Goal: Transaction & Acquisition: Purchase product/service

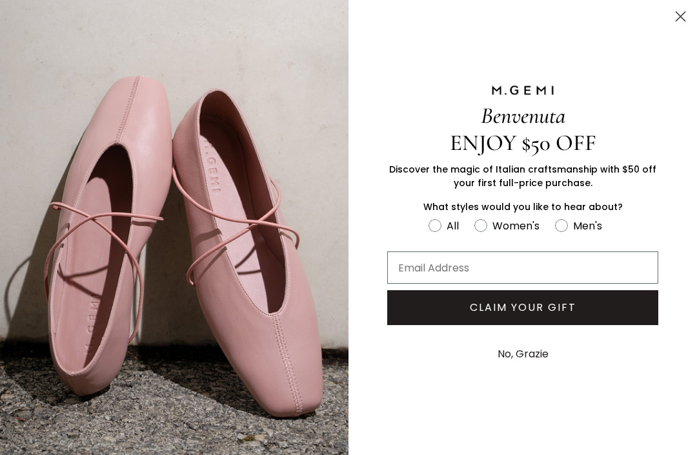
click at [679, 22] on circle "Close dialog" at bounding box center [680, 16] width 21 height 21
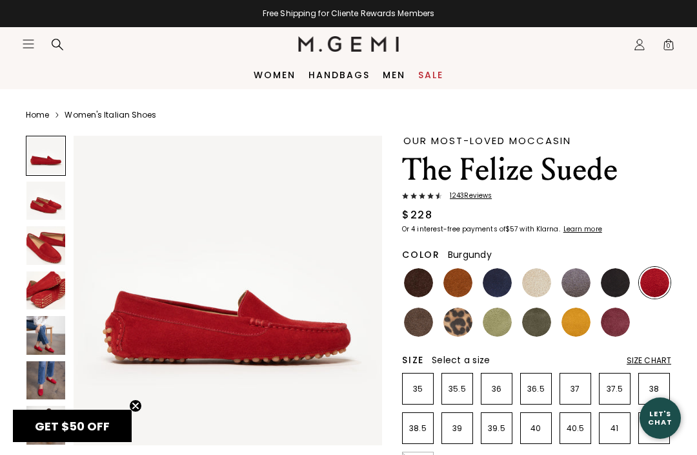
click at [616, 321] on img at bounding box center [615, 321] width 29 height 29
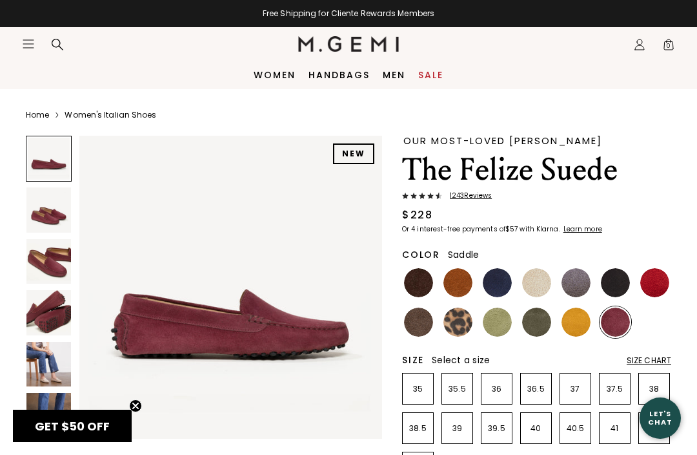
click at [464, 279] on img at bounding box center [458, 282] width 29 height 29
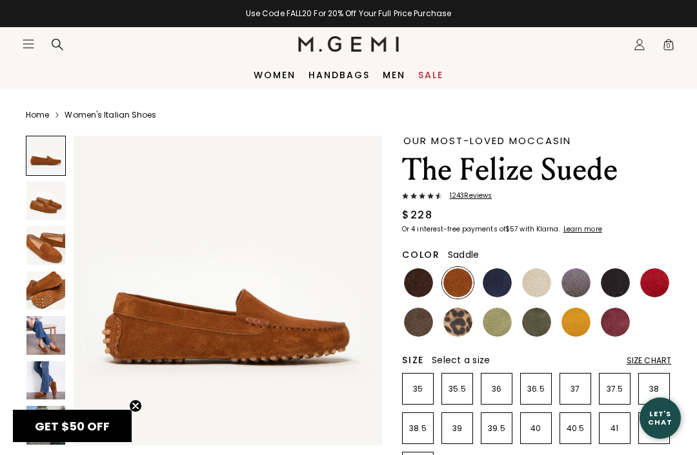
click at [475, 182] on h1 "The Felize Suede" at bounding box center [536, 170] width 269 height 36
click at [273, 72] on link "Women" at bounding box center [275, 75] width 42 height 10
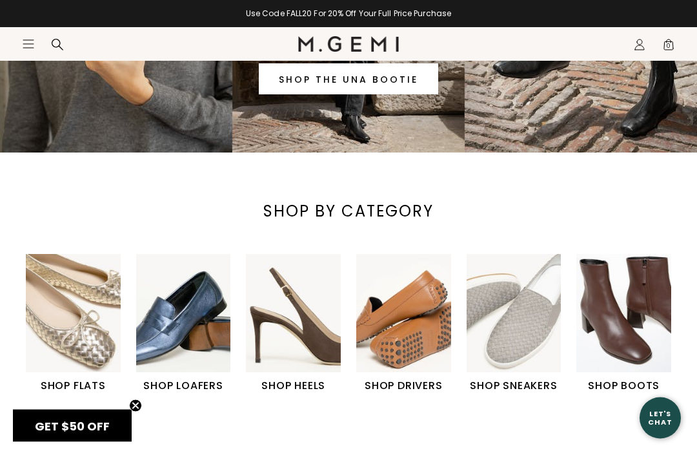
scroll to position [228, 0]
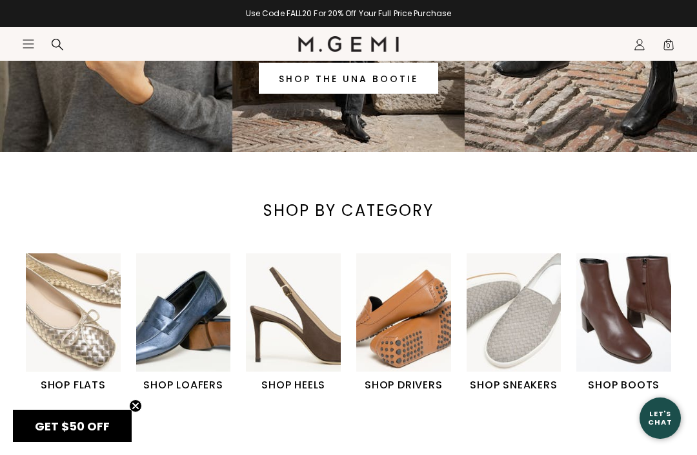
click at [422, 304] on img "4 / 6" at bounding box center [403, 312] width 95 height 118
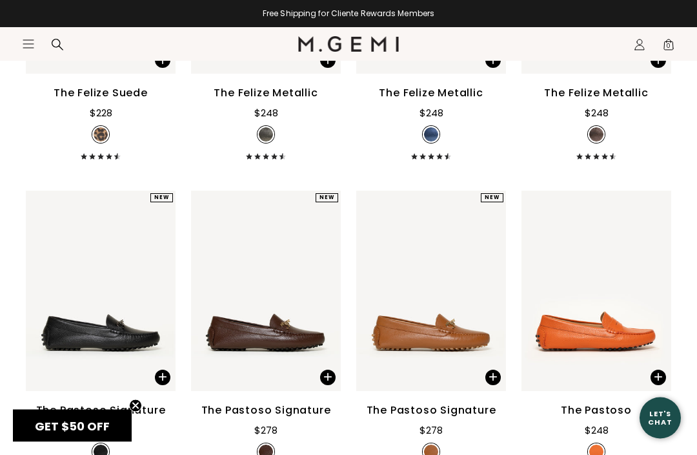
scroll to position [1425, 0]
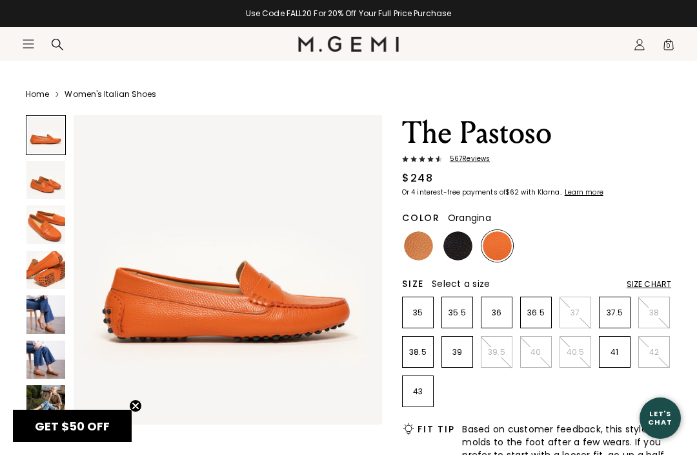
click at [52, 325] on img at bounding box center [45, 314] width 39 height 39
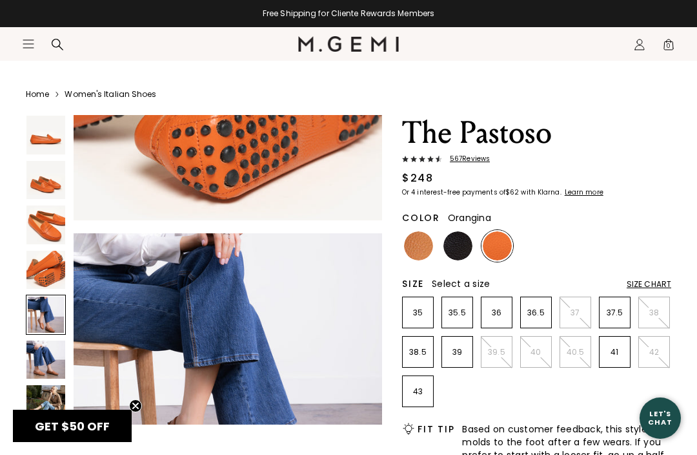
scroll to position [1288, 0]
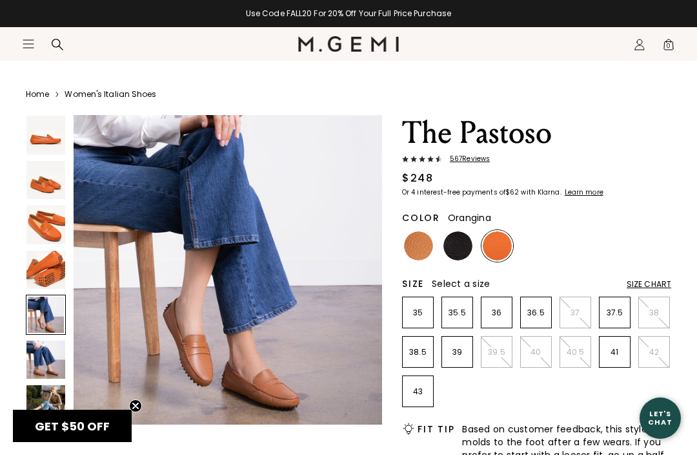
click at [414, 250] on img at bounding box center [418, 245] width 29 height 29
